Goal: Task Accomplishment & Management: Manage account settings

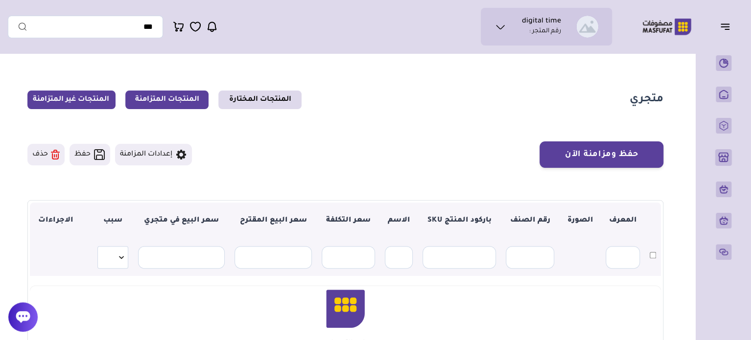
click at [170, 104] on link "المنتجات المتزامنة" at bounding box center [166, 100] width 83 height 19
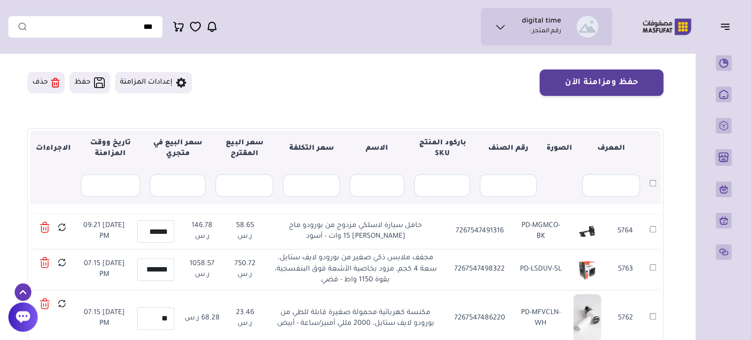
scroll to position [49, 0]
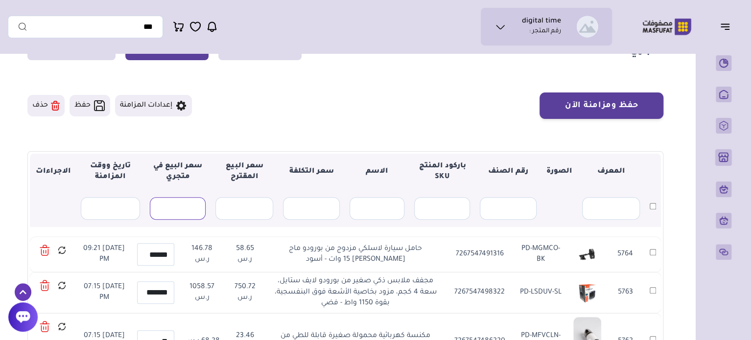
click at [178, 205] on input "text" at bounding box center [178, 208] width 56 height 23
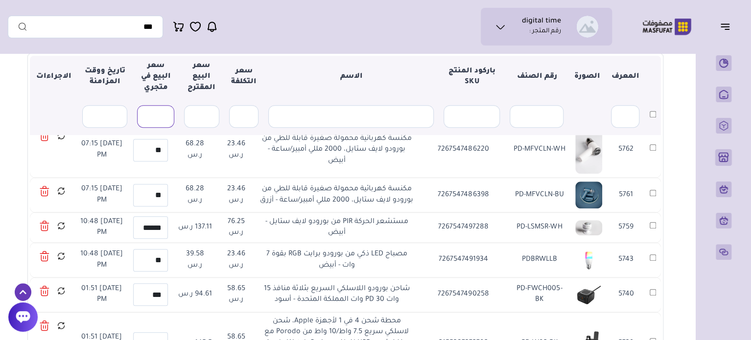
scroll to position [0, 0]
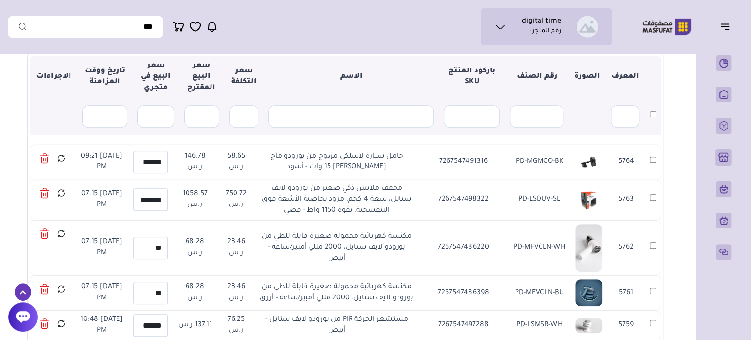
click at [398, 159] on td "حامل سيارة لاسلكي مزدوج من بورودو ماج سيف بقوة 15 وات - أسود" at bounding box center [336, 162] width 163 height 35
click at [398, 160] on td "حامل سيارة لاسلكي مزدوج من بورودو ماج سيف بقوة 15 وات - أسود" at bounding box center [336, 162] width 163 height 35
copy tr "حامل سيارة لاسلكي مزدوج من بورودو ماج سيف بقوة 15 وات - أسود"
click at [378, 175] on td "حامل سيارة لاسلكي مزدوج من بورودو ماج سيف بقوة 15 وات - أسود" at bounding box center [336, 162] width 163 height 35
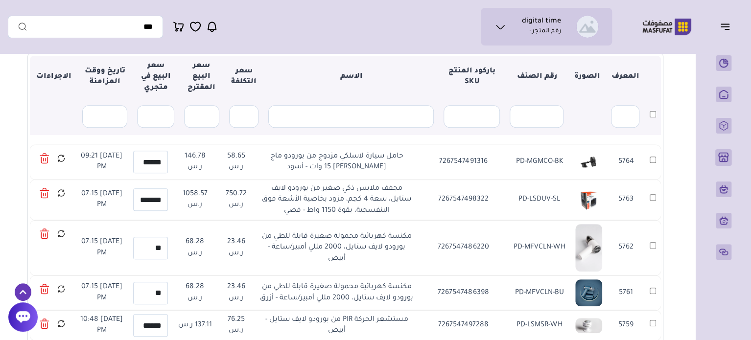
click at [378, 158] on td "حامل سيارة لاسلكي مزدوج من بورودو ماج سيف بقوة 15 وات - أسود" at bounding box center [336, 162] width 163 height 35
copy tr "حامل سيارة لاسلكي مزدوج من بورودو ماج سيف بقوة 15 وات - أسود"
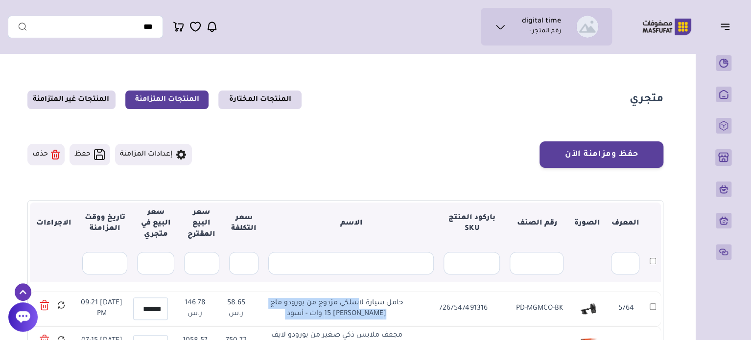
scroll to position [49, 0]
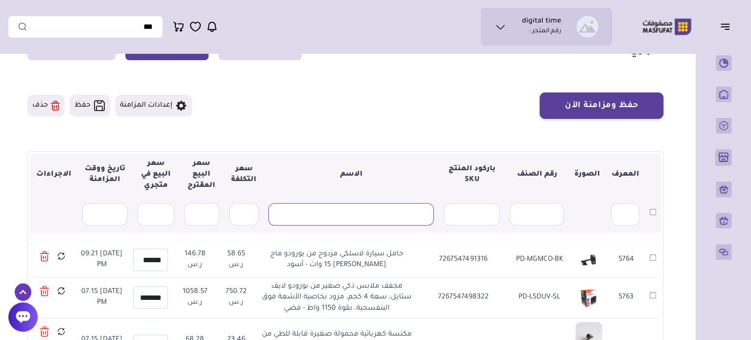
click at [380, 207] on input "text" at bounding box center [351, 214] width 166 height 23
paste input "**********"
type input "**********"
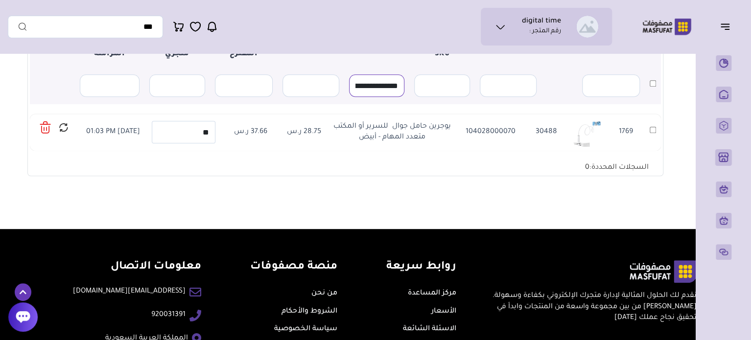
scroll to position [49, 0]
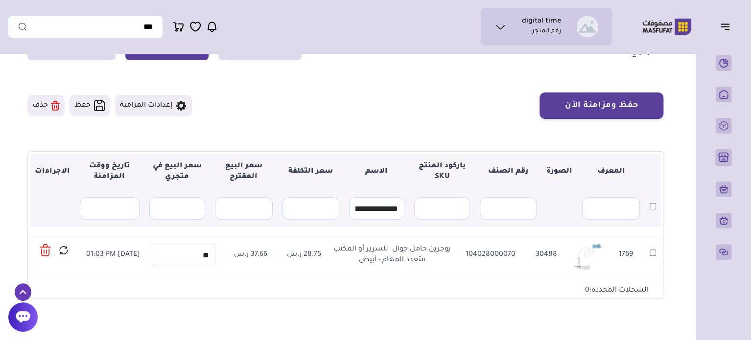
click at [304, 259] on td "28.75 ر.س" at bounding box center [304, 255] width 47 height 37
copy tr "28.75 ر.س"
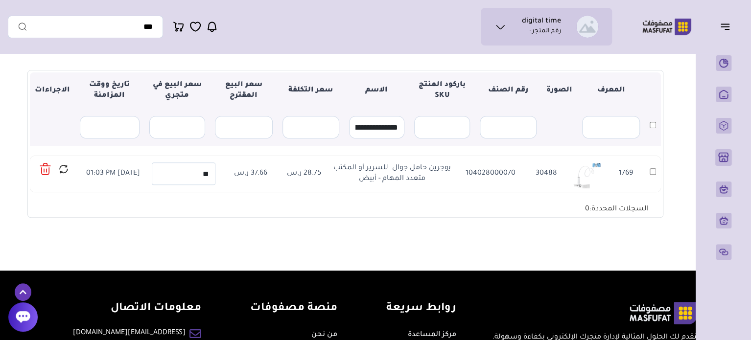
scroll to position [147, 0]
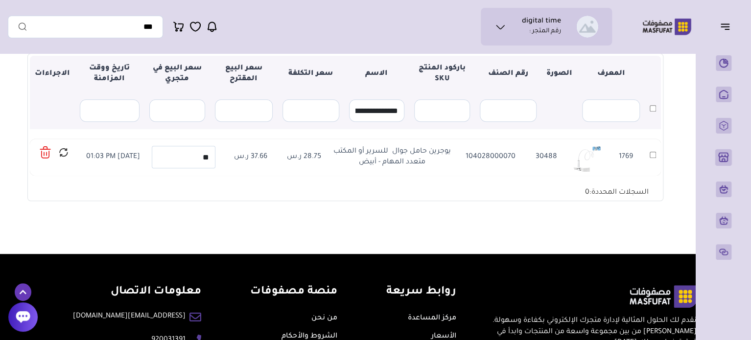
click at [259, 235] on div "متجري المنتجات المختارة المنتجات المتزامنة المنتجات غير المتزامنة حفظ ومزامنة ا…" at bounding box center [376, 82] width 736 height 343
